Goal: Check status: Check status

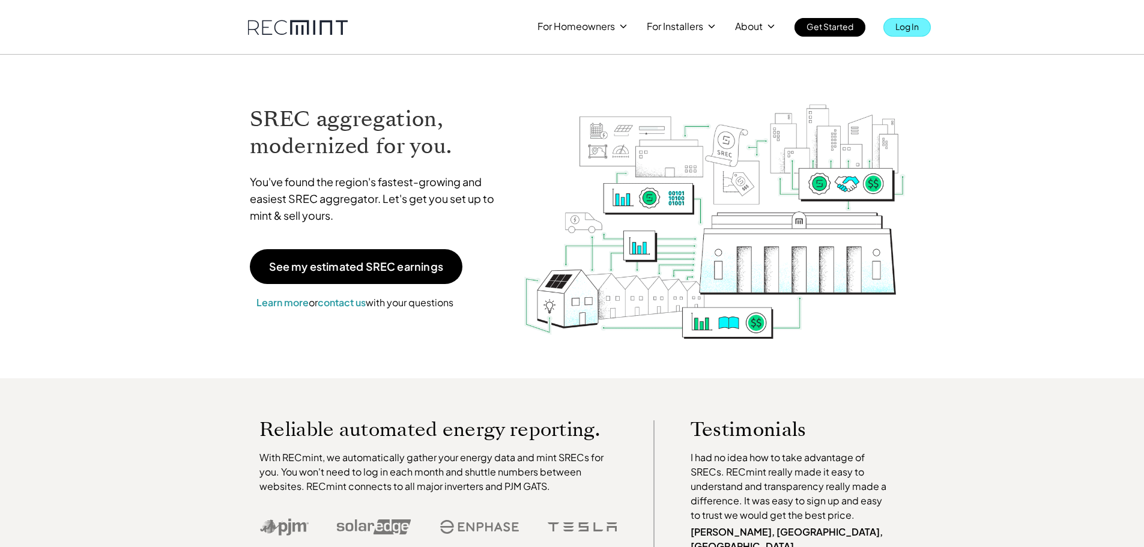
click at [895, 20] on p "Log In" at bounding box center [906, 26] width 23 height 17
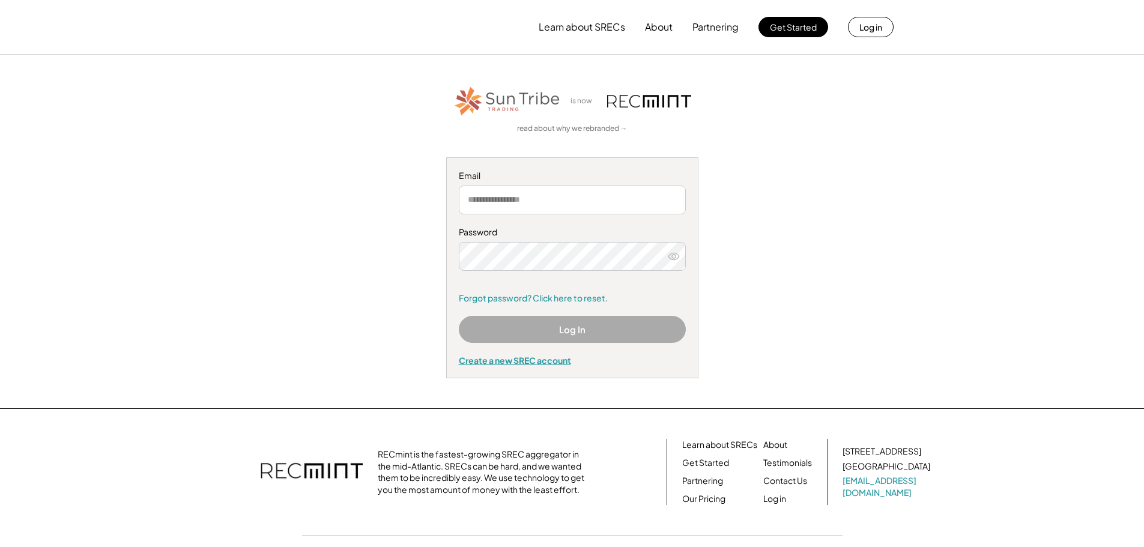
type input "**********"
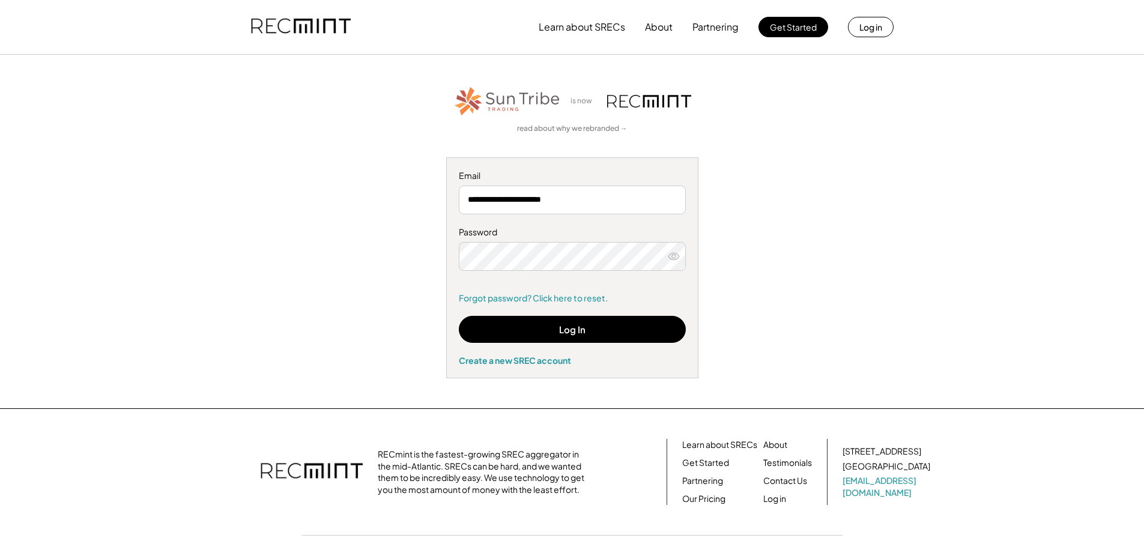
click at [535, 315] on div "**********" at bounding box center [572, 267] width 252 height 221
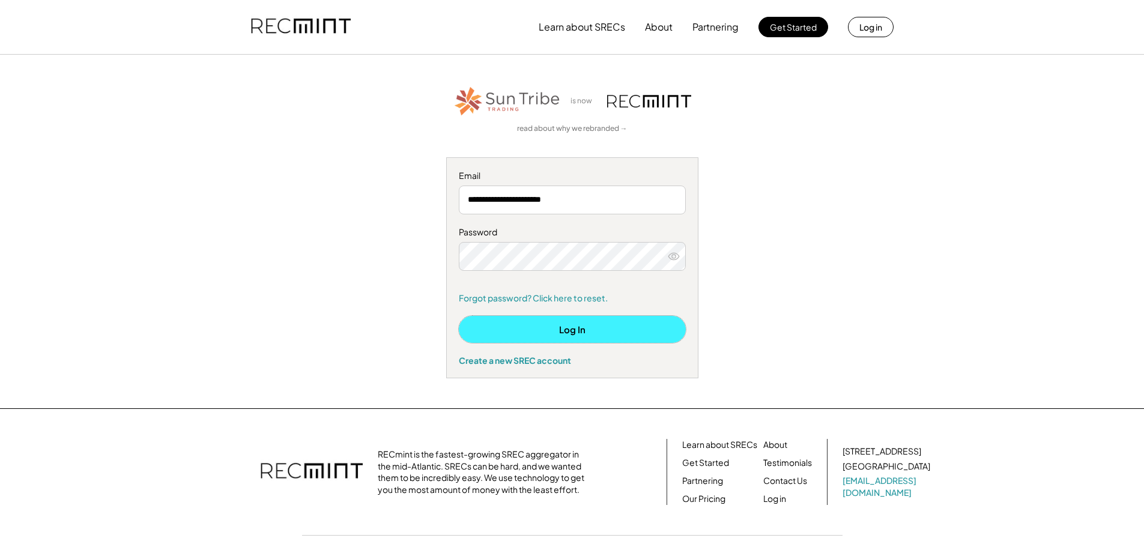
click at [532, 328] on button "Log In" at bounding box center [572, 329] width 227 height 27
click at [529, 329] on button "Log In" at bounding box center [572, 329] width 227 height 27
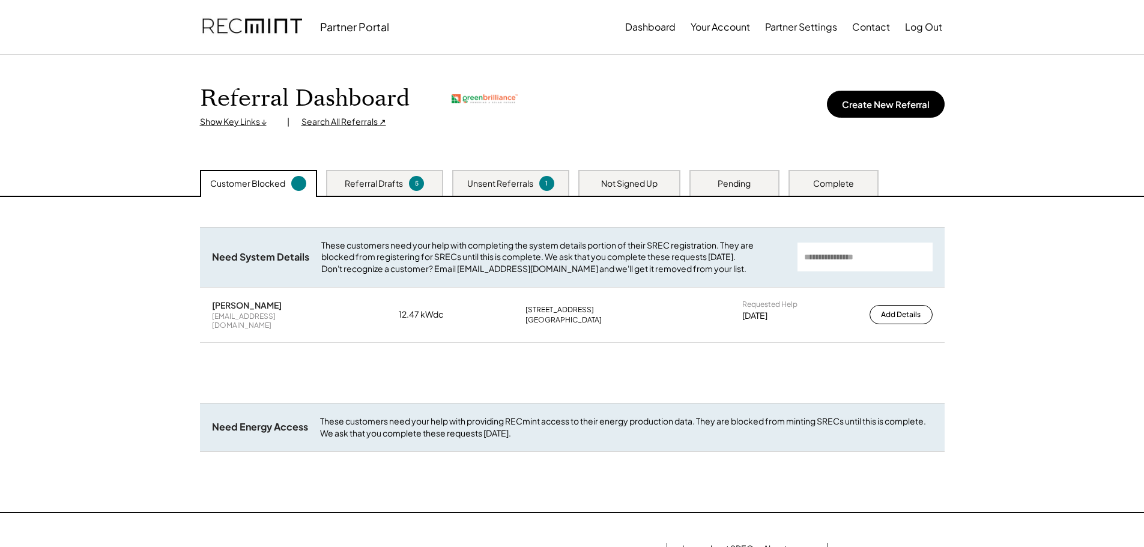
click at [344, 125] on div "Search All Referrals ↗" at bounding box center [343, 122] width 85 height 12
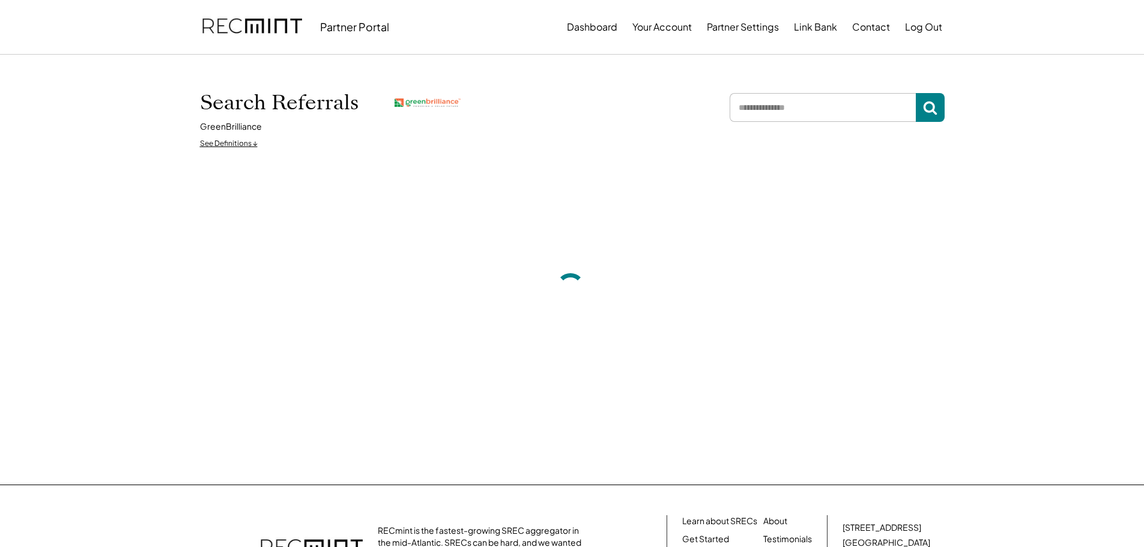
click at [744, 107] on input "input" at bounding box center [822, 107] width 186 height 29
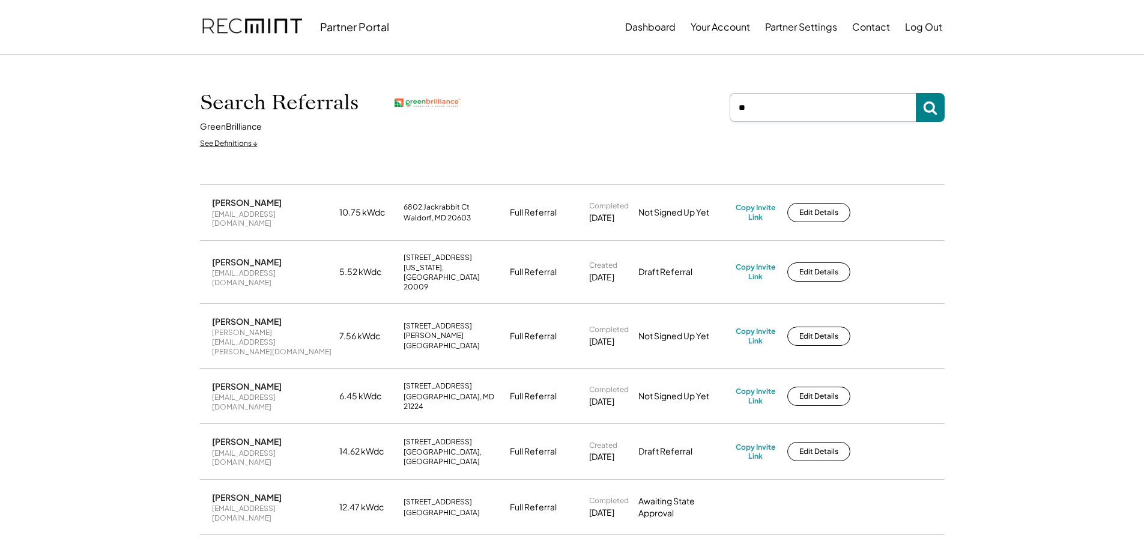
type input "*"
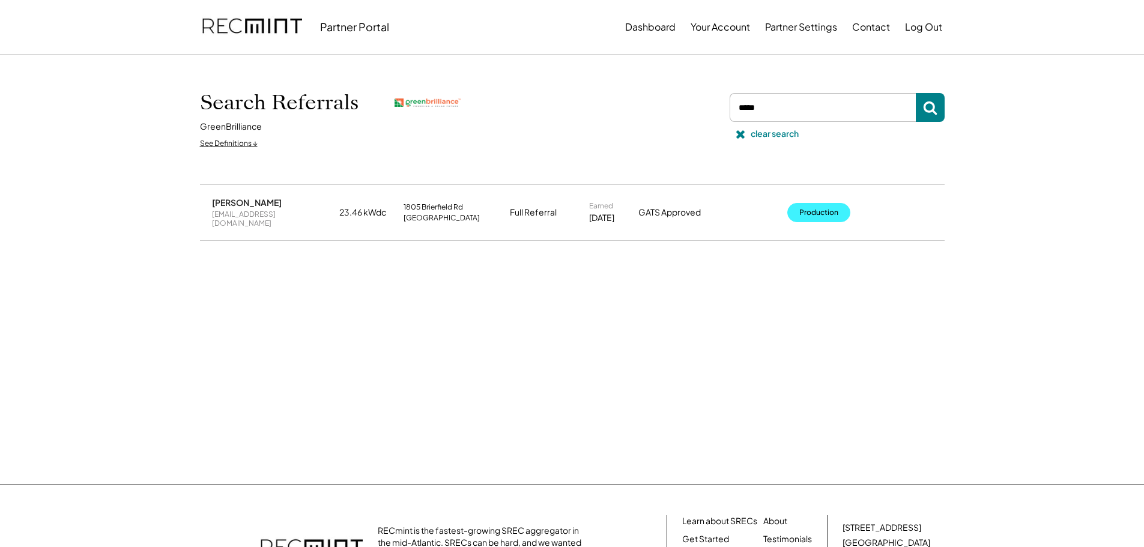
click at [836, 209] on button "Production" at bounding box center [818, 212] width 63 height 19
click at [794, 114] on input "input" at bounding box center [822, 107] width 186 height 29
click at [794, 112] on input "input" at bounding box center [822, 107] width 186 height 29
click at [792, 110] on input "input" at bounding box center [822, 107] width 186 height 29
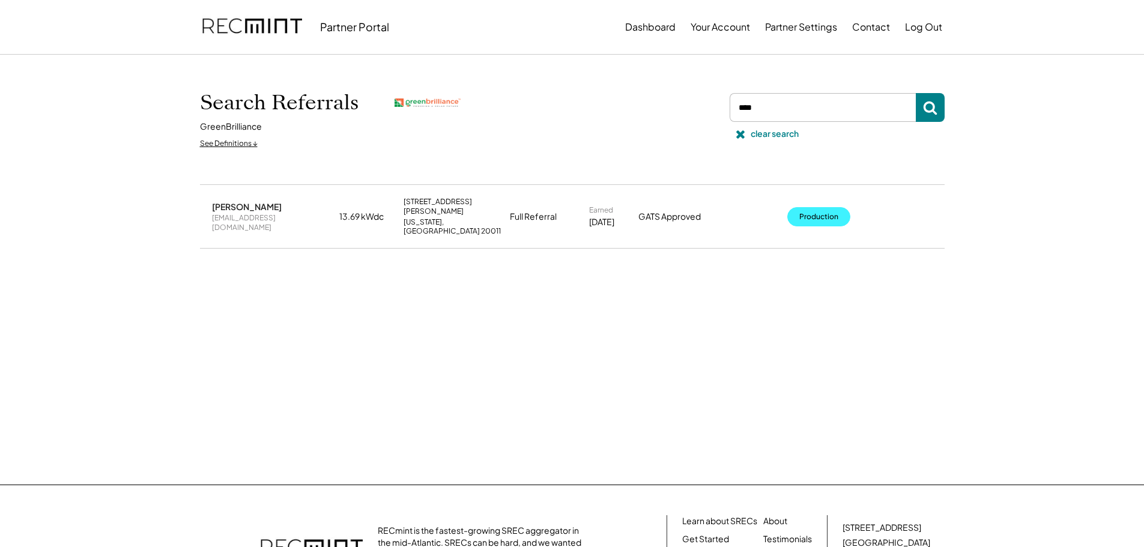
click at [802, 213] on button "Production" at bounding box center [818, 216] width 63 height 19
click at [773, 111] on input "input" at bounding box center [822, 107] width 186 height 29
type input "******"
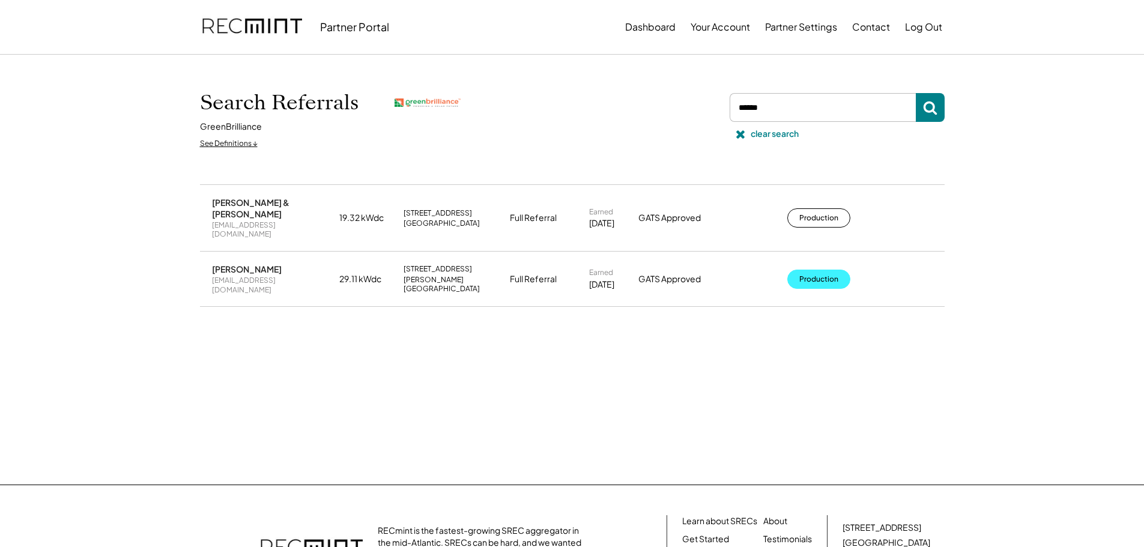
click at [821, 270] on button "Production" at bounding box center [818, 279] width 63 height 19
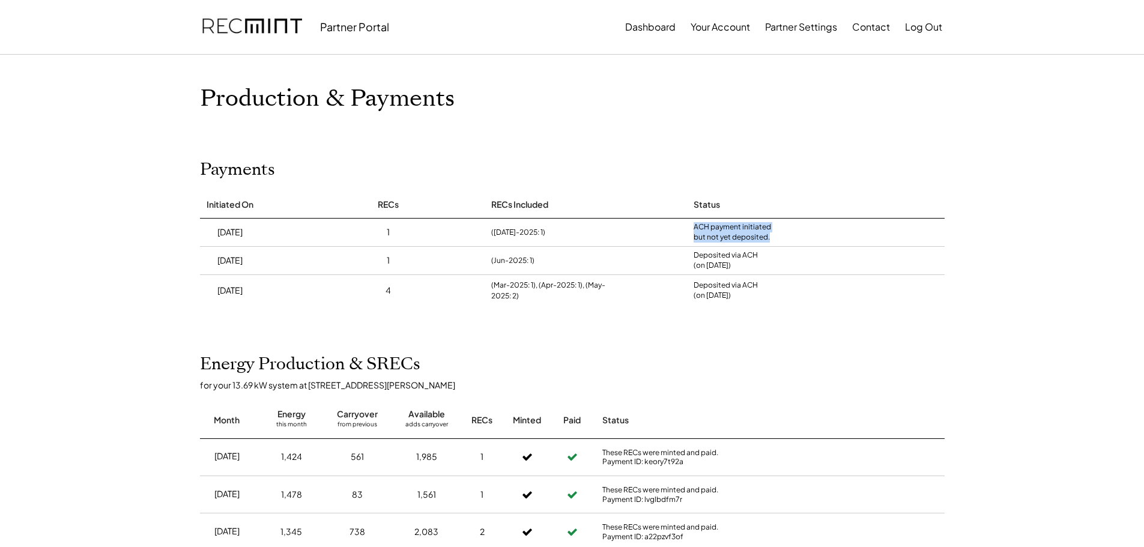
drag, startPoint x: 783, startPoint y: 235, endPoint x: 691, endPoint y: 230, distance: 92.0
click at [691, 230] on div "[DATE] keory7t92a $391.55 1 $391.55 ([DATE]-2025: 1) spot market ACH payment in…" at bounding box center [572, 233] width 744 height 28
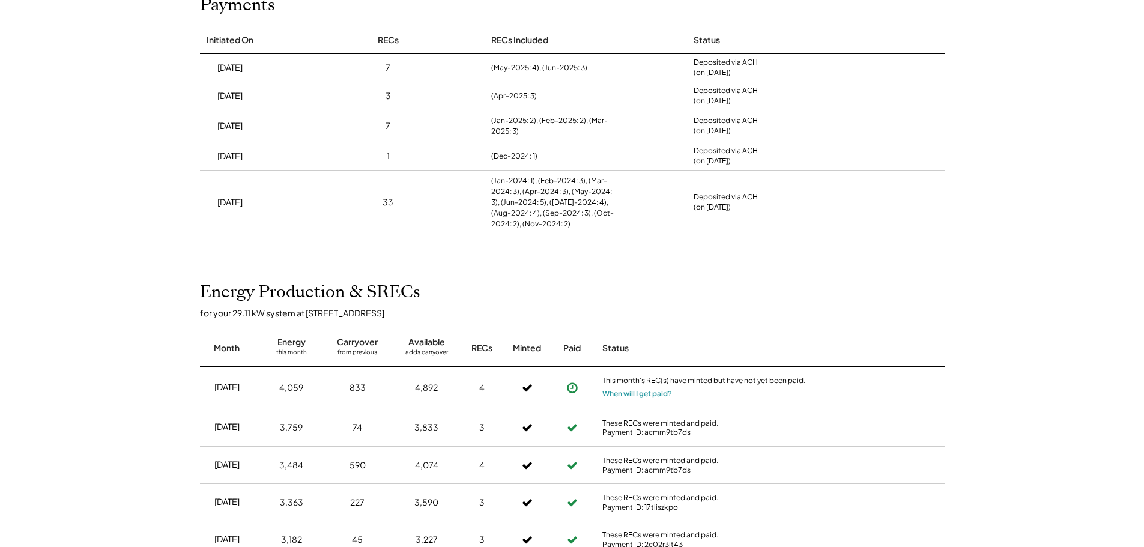
scroll to position [160, 0]
